Goal: Information Seeking & Learning: Learn about a topic

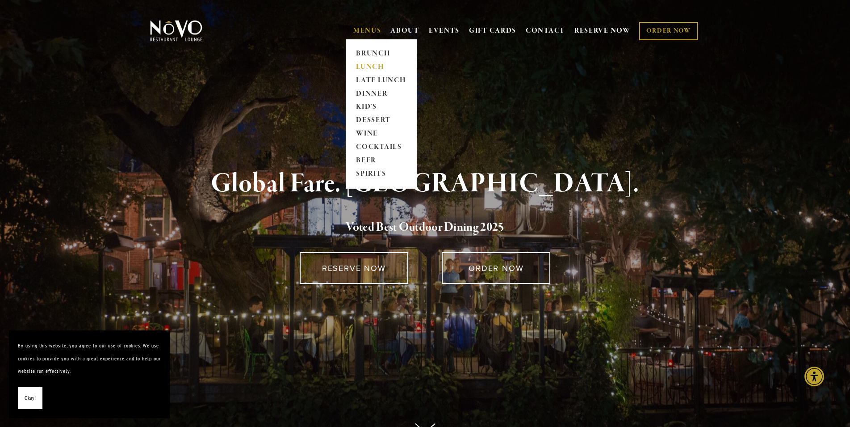
click at [359, 64] on link "LUNCH" at bounding box center [381, 66] width 56 height 13
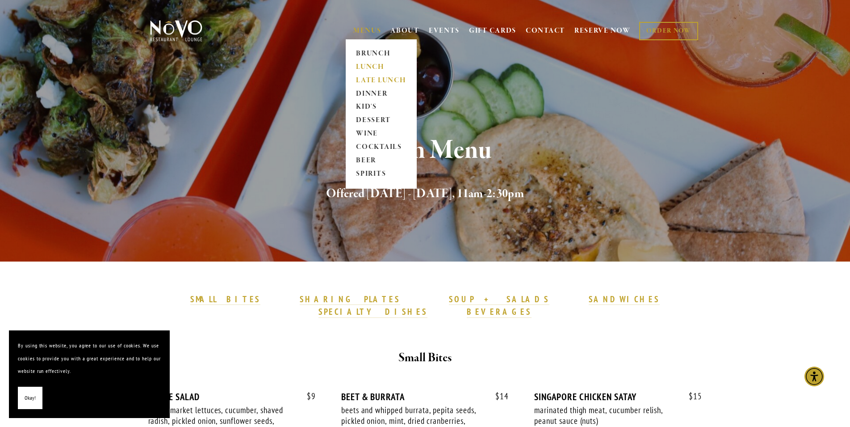
click at [361, 78] on link "LATE LUNCH" at bounding box center [381, 80] width 56 height 13
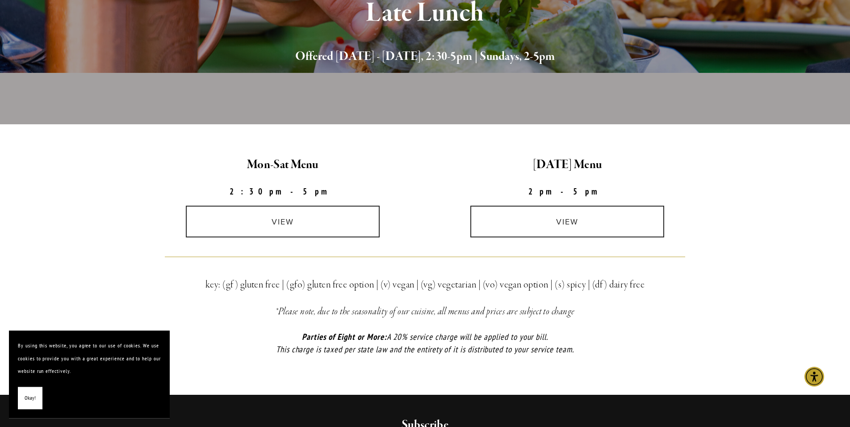
scroll to position [228, 0]
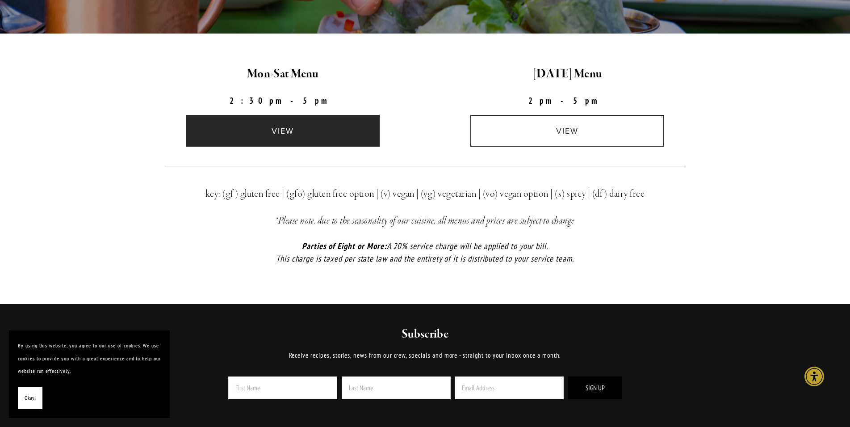
click at [273, 133] on link "view" at bounding box center [283, 131] width 194 height 32
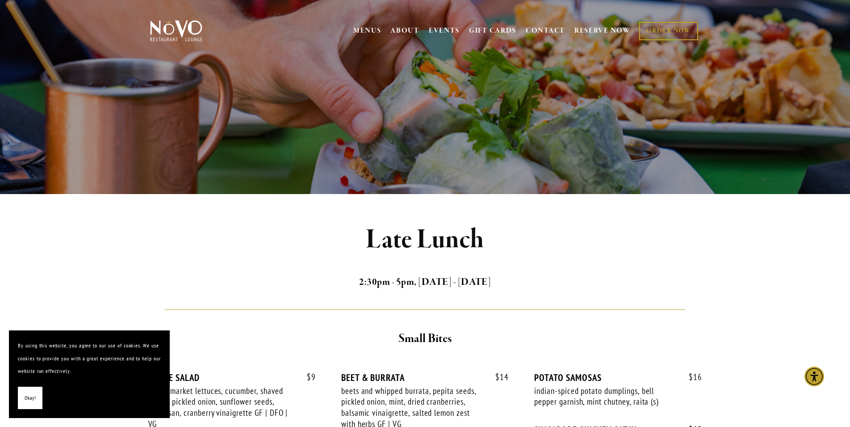
click at [181, 29] on img at bounding box center [176, 31] width 56 height 22
